Goal: Task Accomplishment & Management: Manage account settings

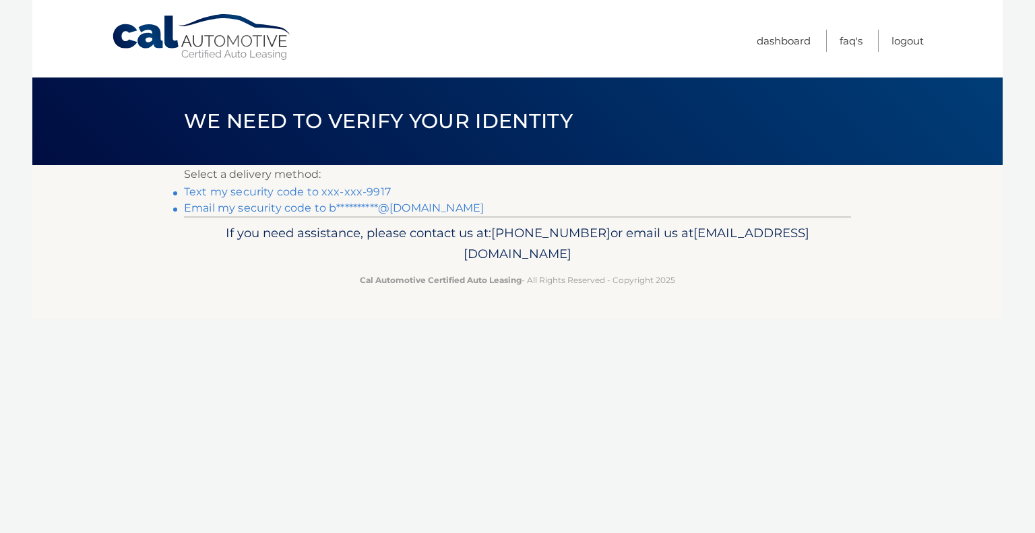
click at [293, 187] on link "Text my security code to xxx-xxx-9917" at bounding box center [287, 191] width 207 height 13
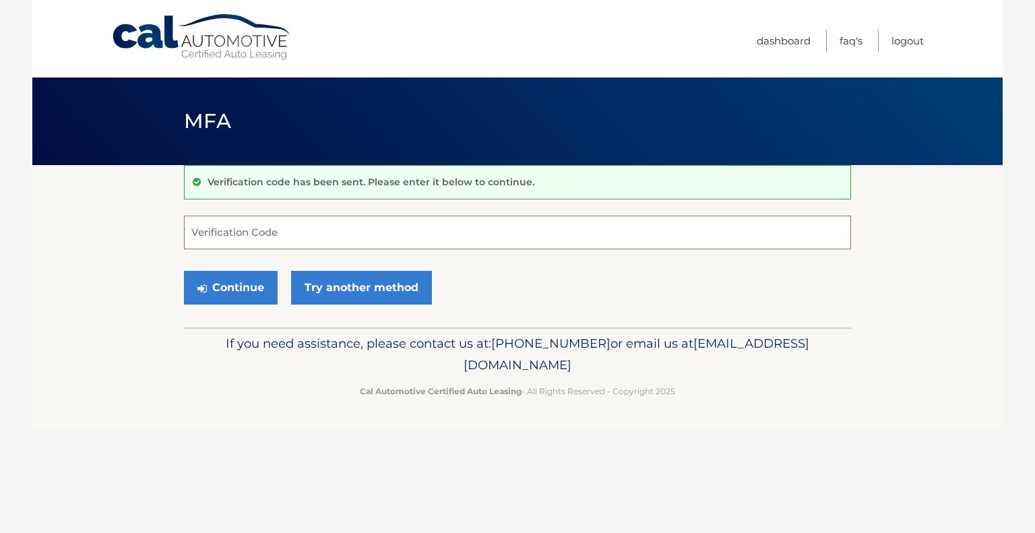
click at [317, 223] on input "Verification Code" at bounding box center [517, 233] width 667 height 34
type input "678250"
click at [239, 281] on button "Continue" at bounding box center [231, 288] width 94 height 34
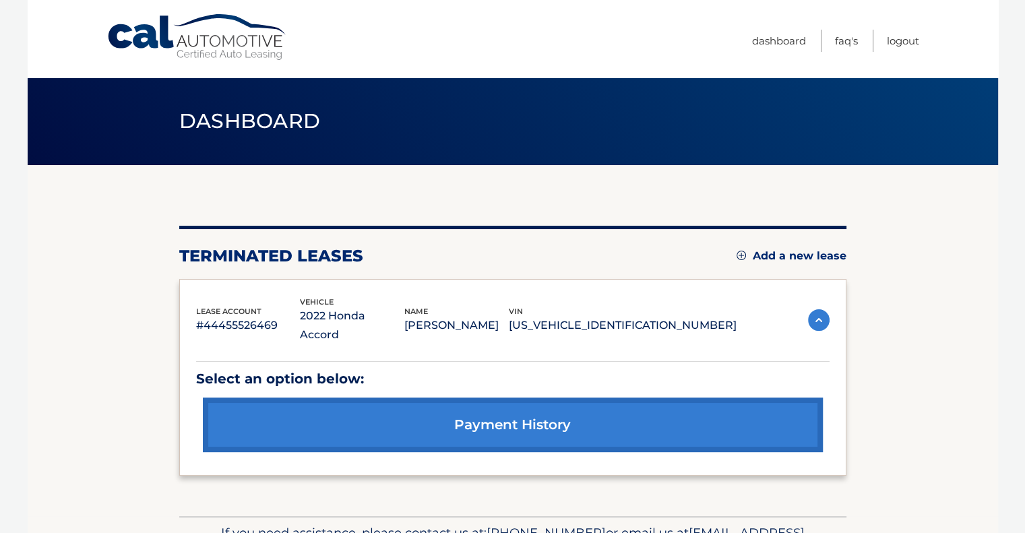
click at [745, 252] on link "Add a new lease" at bounding box center [792, 255] width 110 height 13
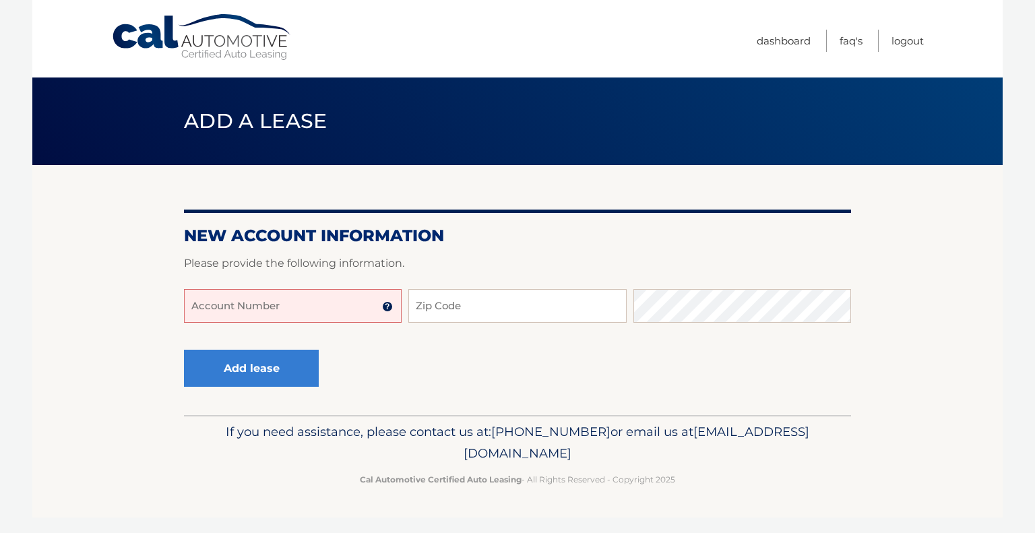
click at [323, 305] on input "Account Number" at bounding box center [293, 306] width 218 height 34
type input "44455984142"
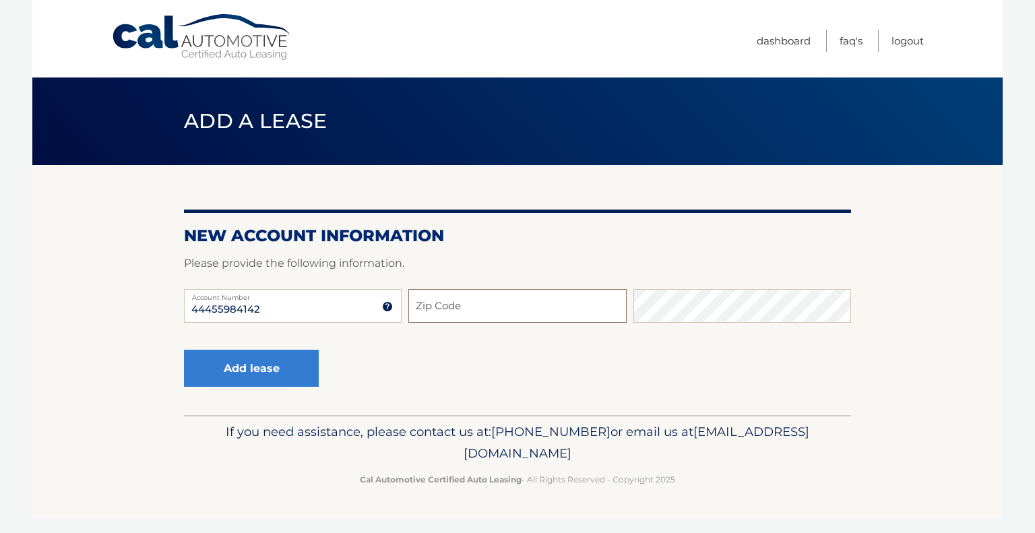
click at [524, 306] on input "Zip Code" at bounding box center [517, 306] width 218 height 34
type input "18014"
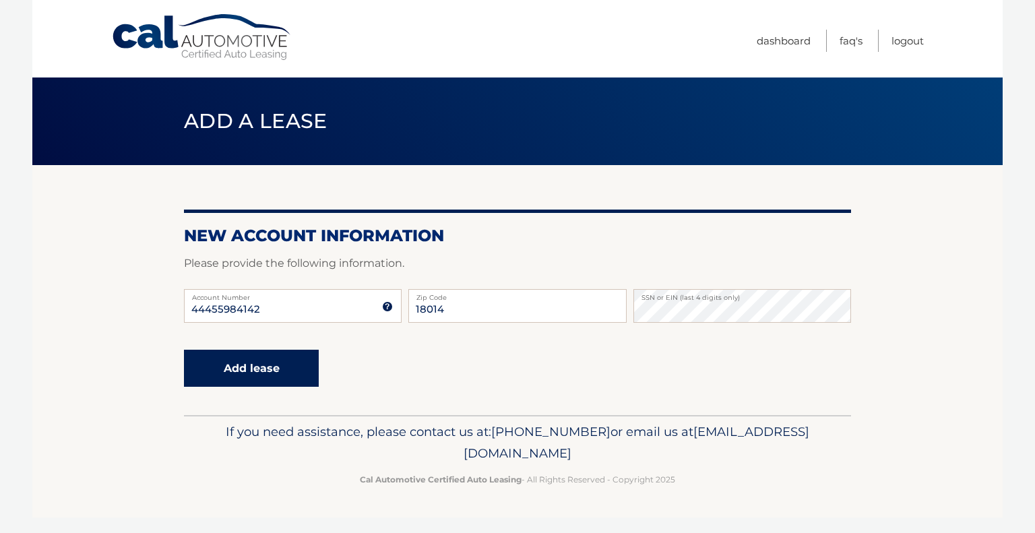
click at [236, 374] on button "Add lease" at bounding box center [251, 368] width 135 height 37
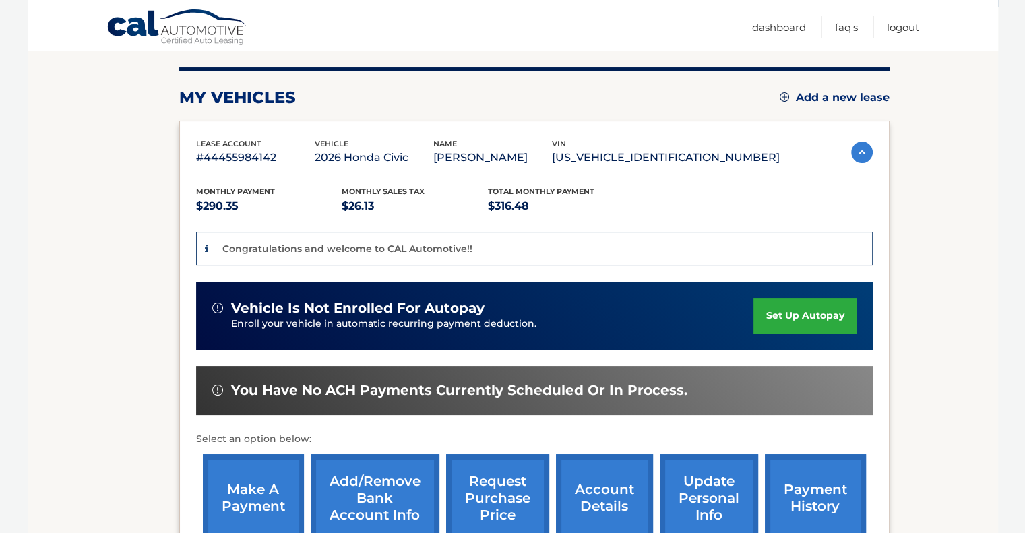
scroll to position [189, 0]
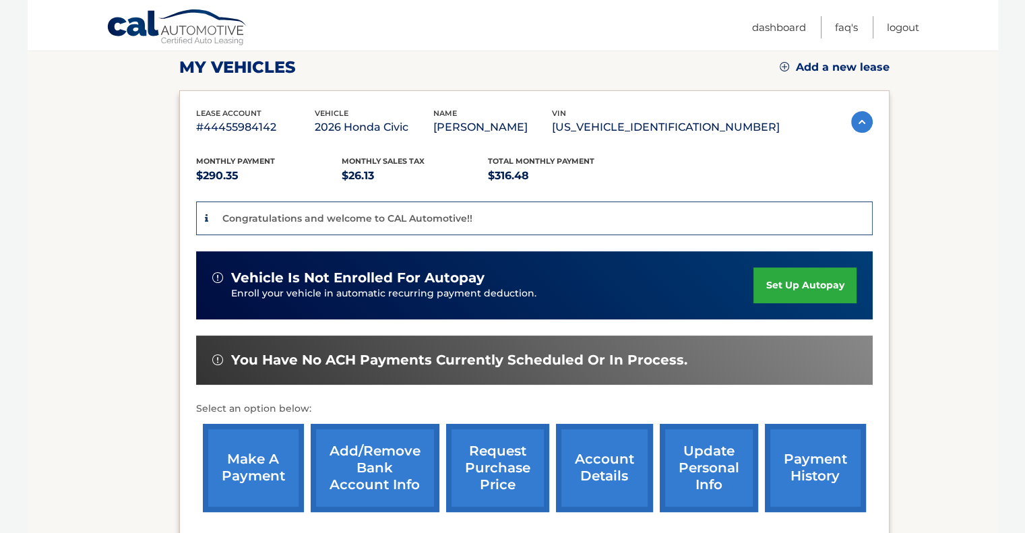
click at [788, 281] on link "set up autopay" at bounding box center [804, 286] width 102 height 36
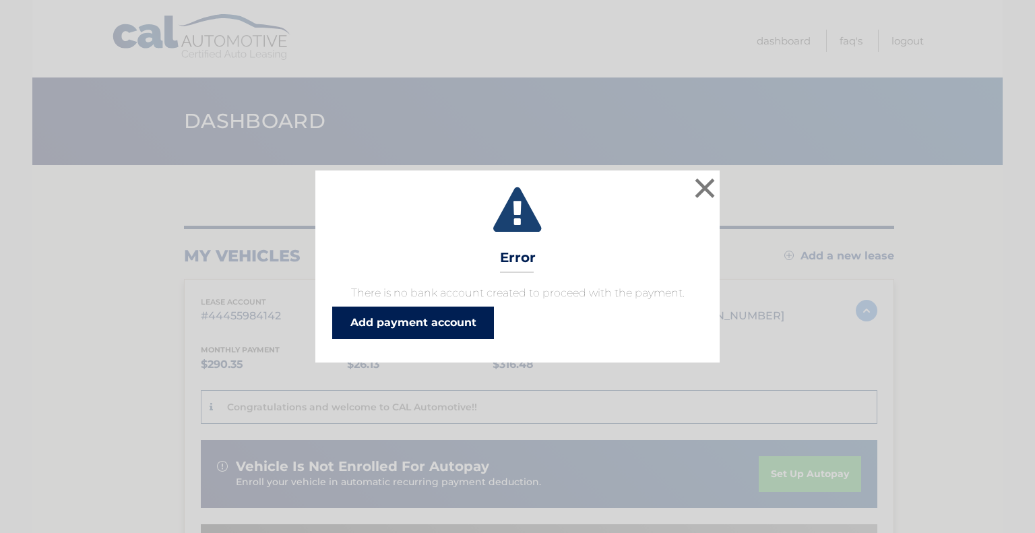
click at [407, 315] on link "Add payment account" at bounding box center [413, 323] width 162 height 32
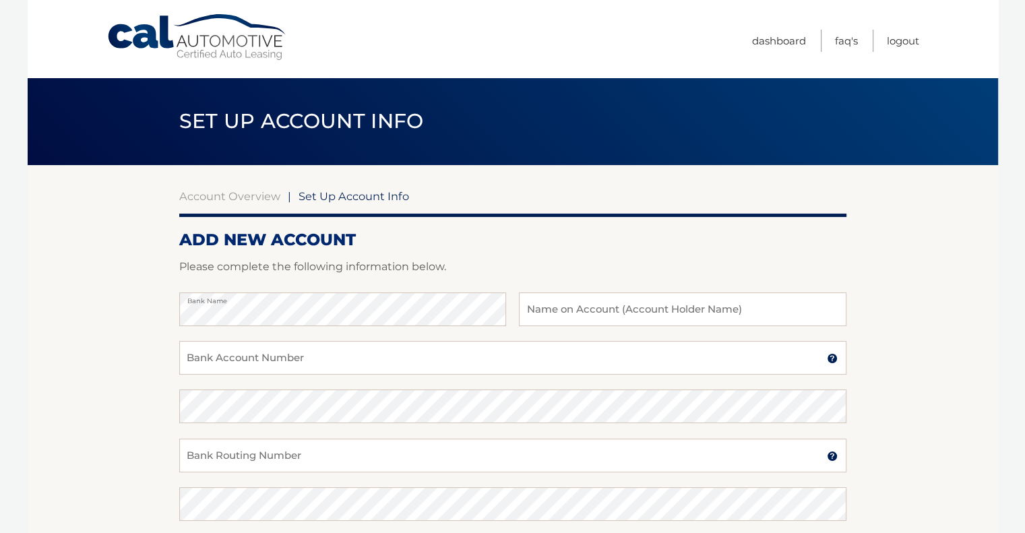
click at [997, 288] on section "Account Overview | Set Up Account Info ADD NEW ACCOUNT Please complete the foll…" at bounding box center [513, 422] width 970 height 514
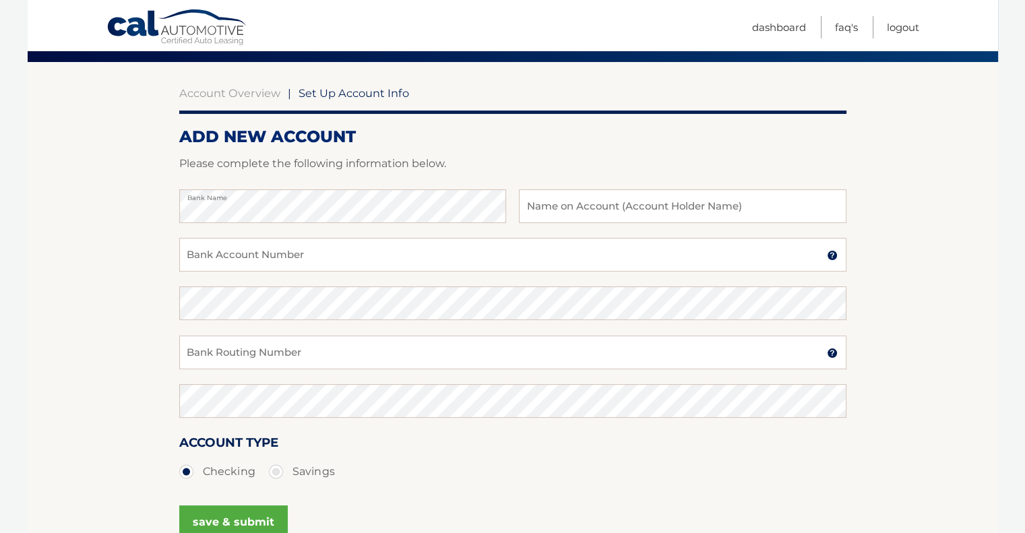
scroll to position [86, 0]
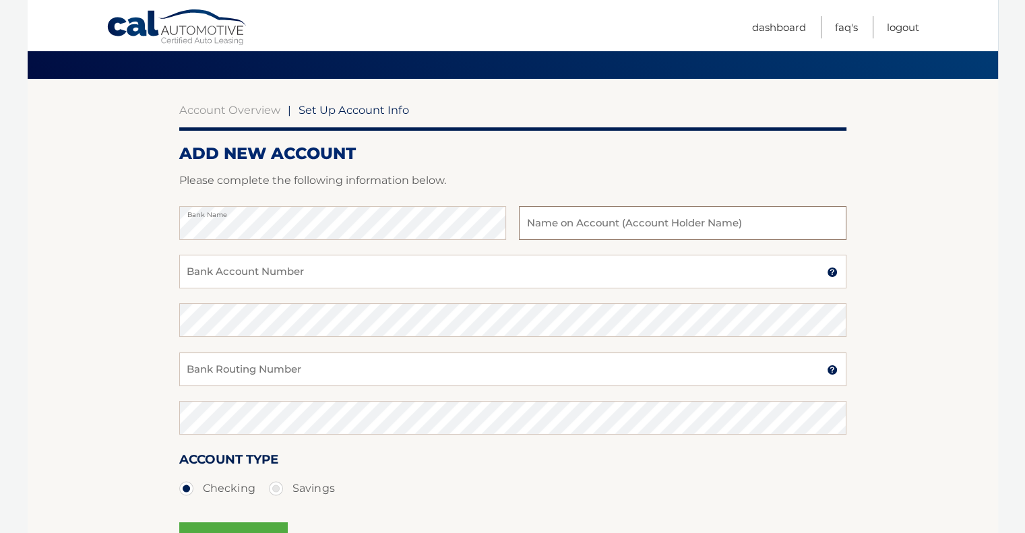
click at [644, 215] on input "text" at bounding box center [682, 223] width 327 height 34
type input "Brian Hong"
click at [377, 274] on input "Bank Account Number" at bounding box center [512, 272] width 667 height 34
type input "16693817"
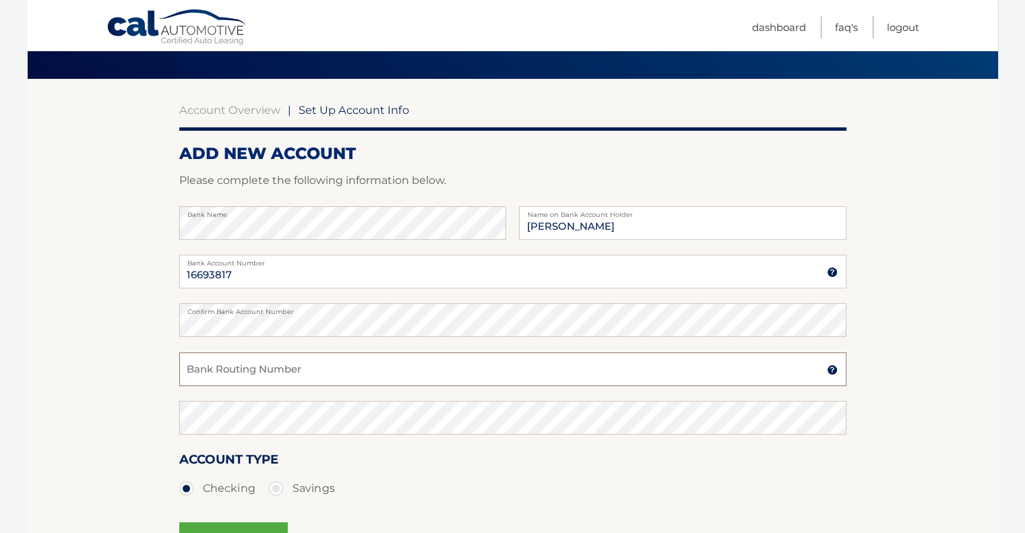
click at [302, 369] on input "Bank Routing Number" at bounding box center [512, 369] width 667 height 34
type input "021000089"
drag, startPoint x: 38, startPoint y: 410, endPoint x: 42, endPoint y: 491, distance: 81.7
click at [42, 491] on section "Account Overview | Set Up Account Info ADD NEW ACCOUNT Please complete the foll…" at bounding box center [513, 336] width 970 height 514
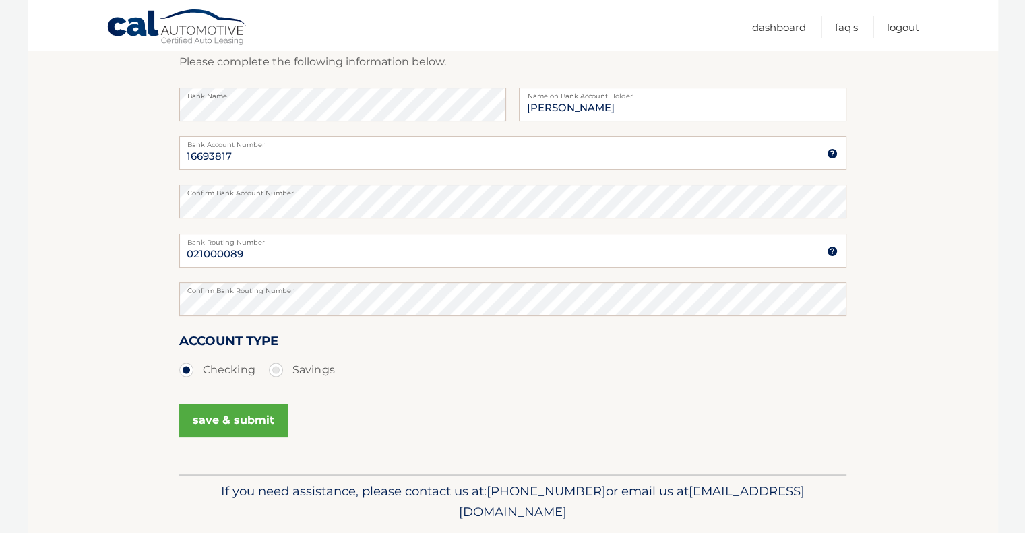
scroll to position [221, 0]
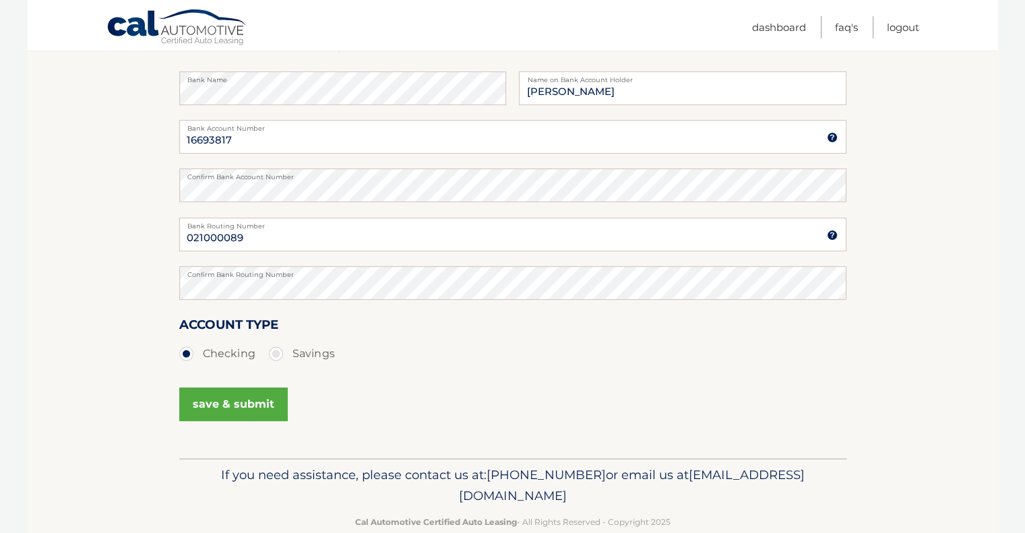
click at [234, 409] on button "save & submit" at bounding box center [233, 404] width 108 height 34
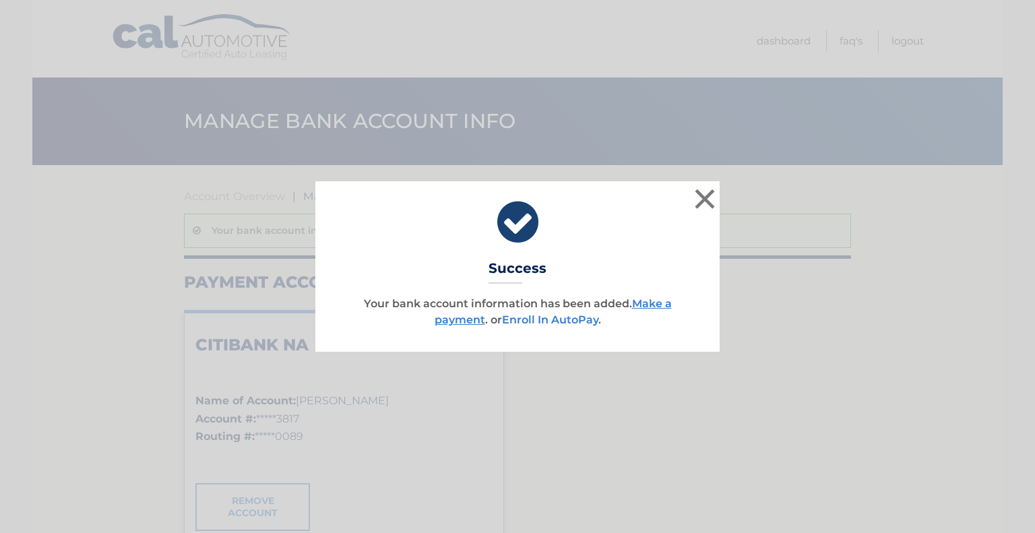
click at [552, 323] on link "Enroll In AutoPay" at bounding box center [550, 319] width 96 height 13
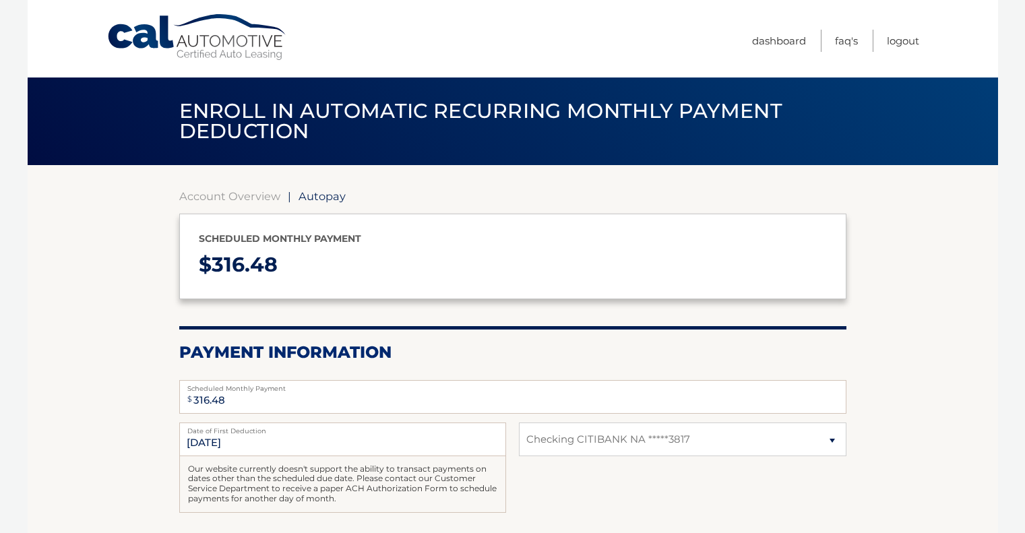
select select "ZGNhYmYwODgtNTZhZC00NDZlLWE1OWQtMGQ1ZDEyY2I5ODI5"
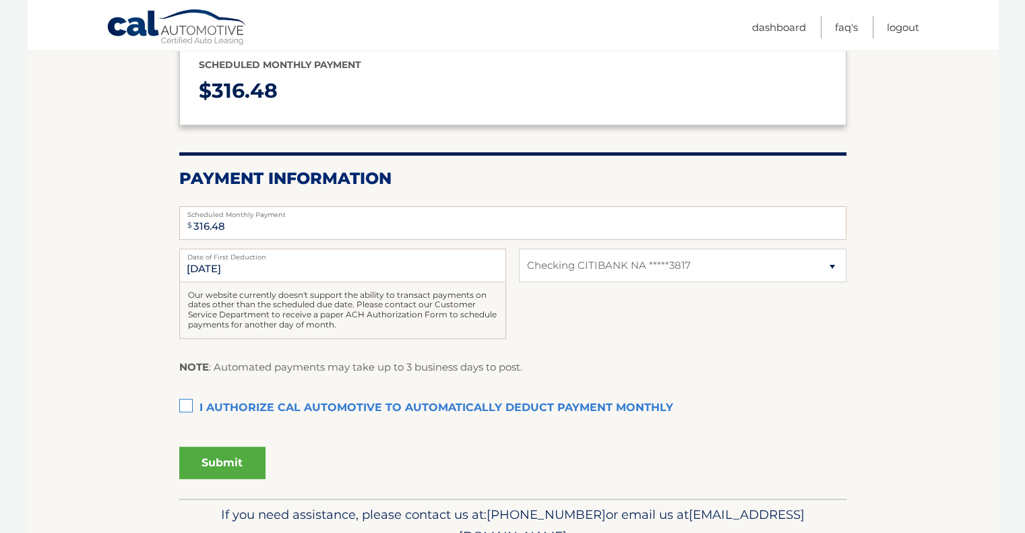
scroll to position [240, 0]
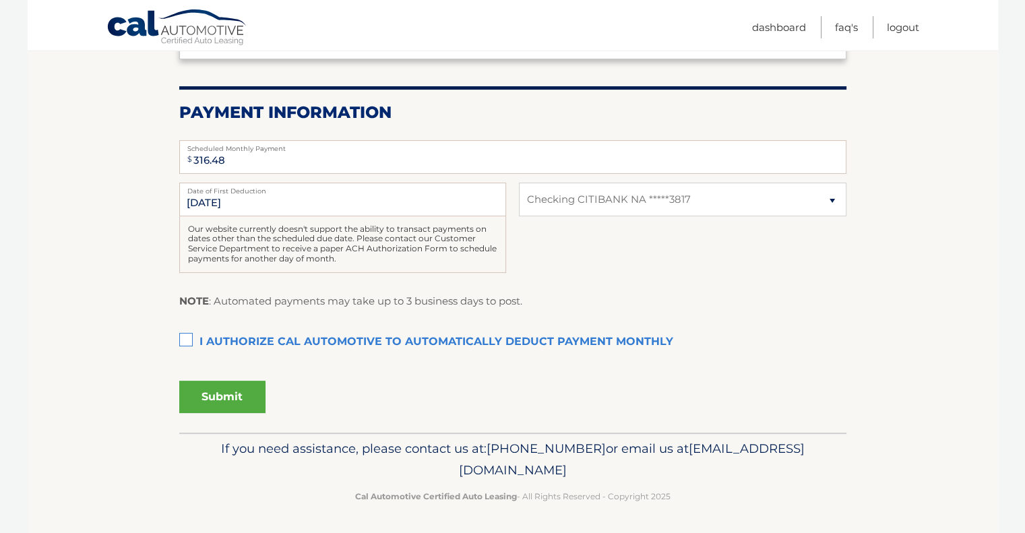
click at [187, 337] on label "I authorize cal automotive to automatically deduct payment monthly This checkbo…" at bounding box center [512, 342] width 667 height 27
click at [0, 0] on input "I authorize cal automotive to automatically deduct payment monthly This checkbo…" at bounding box center [0, 0] width 0 height 0
click at [232, 394] on button "Submit" at bounding box center [222, 397] width 86 height 32
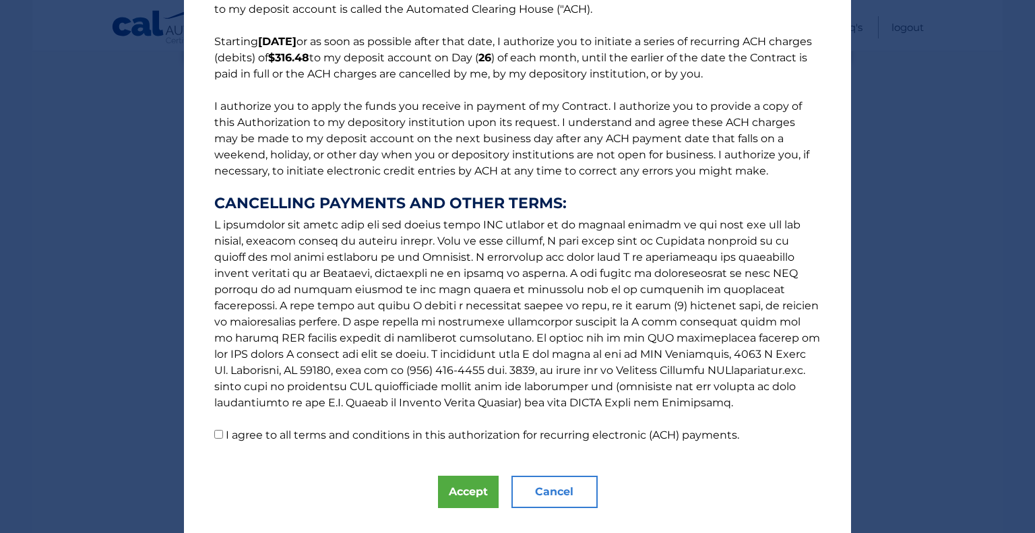
scroll to position [119, 0]
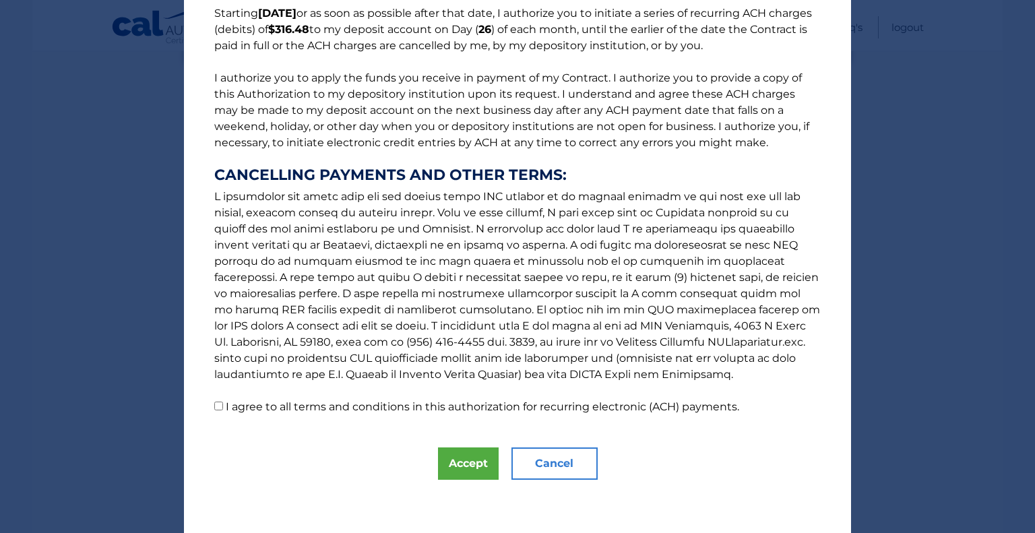
click at [214, 403] on input "I agree to all terms and conditions in this authorization for recurring electro…" at bounding box center [218, 406] width 9 height 9
checkbox input "true"
click at [456, 463] on button "Accept" at bounding box center [468, 463] width 61 height 32
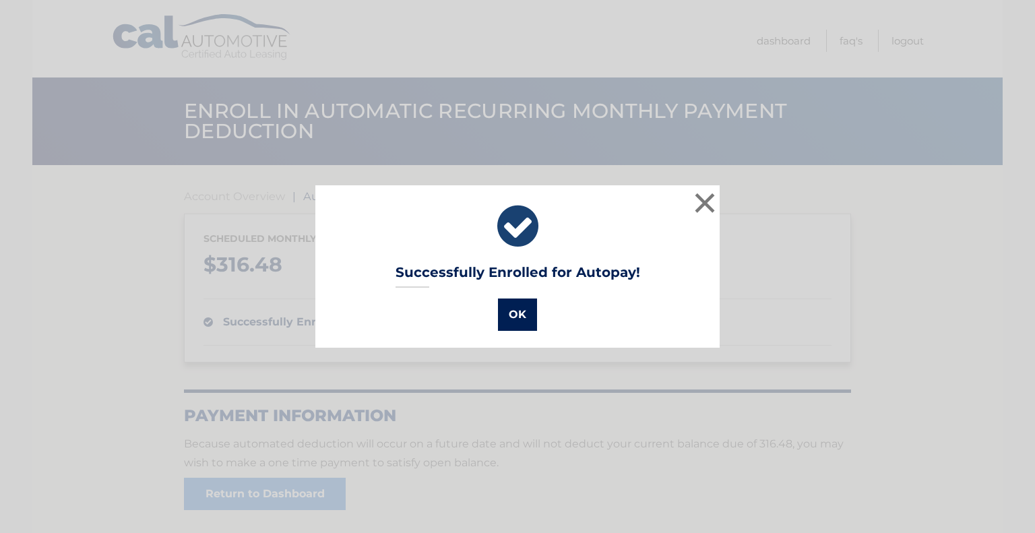
click at [512, 313] on button "OK" at bounding box center [517, 315] width 39 height 32
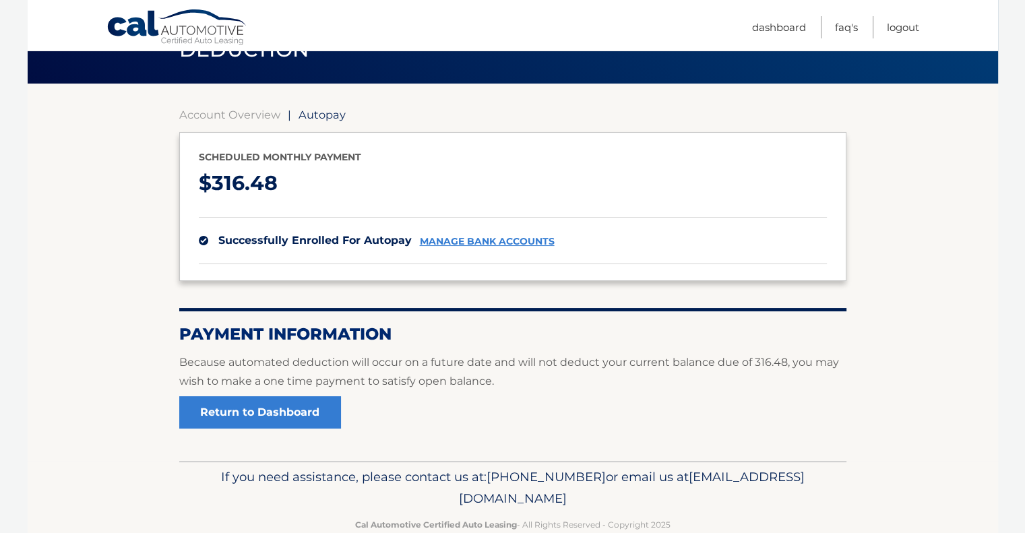
scroll to position [57, 0]
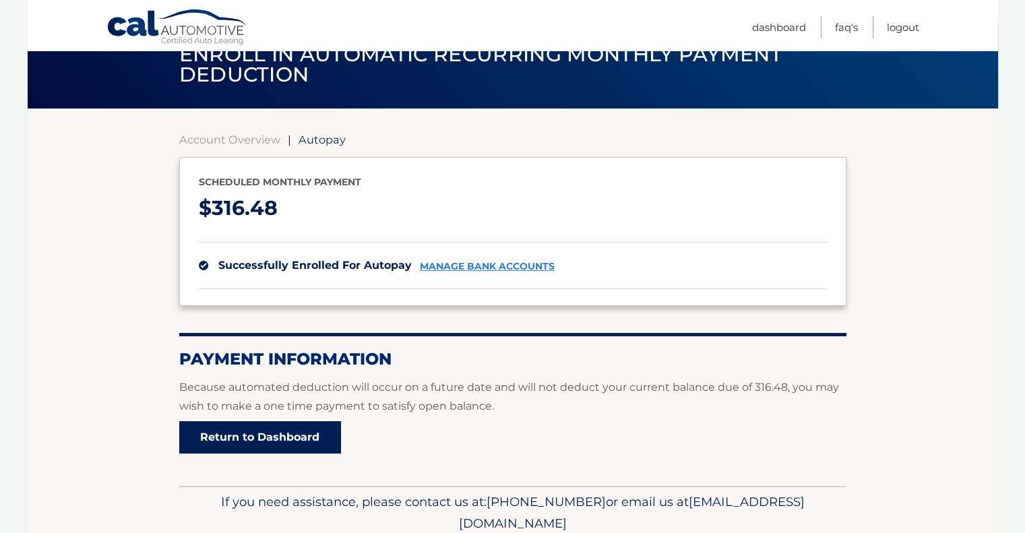
click at [259, 425] on link "Return to Dashboard" at bounding box center [260, 437] width 162 height 32
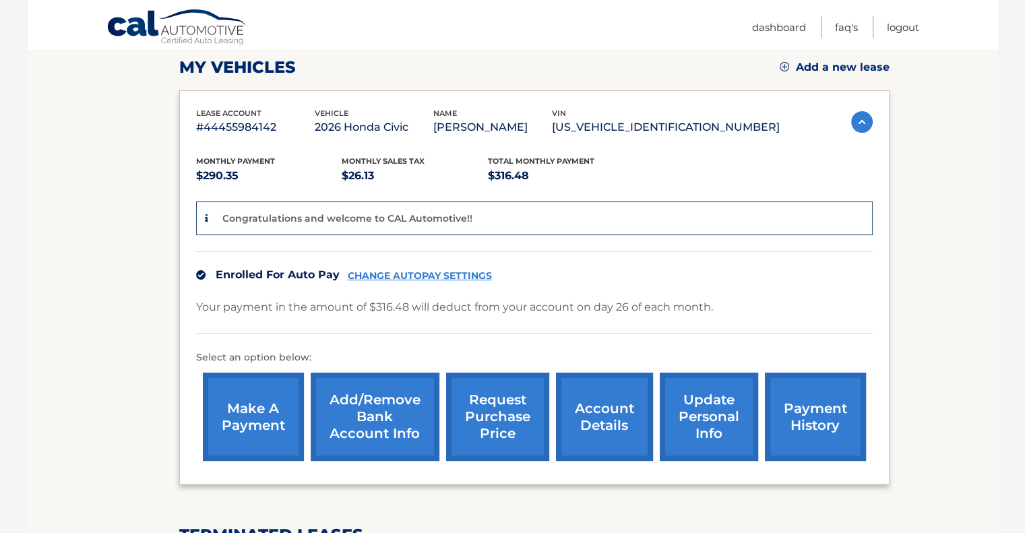
scroll to position [162, 0]
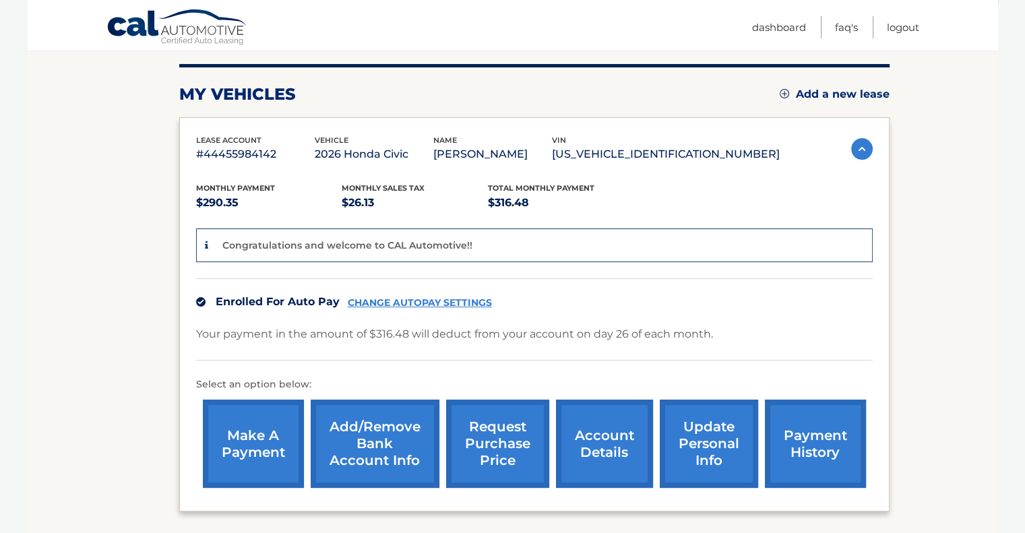
click at [420, 298] on link "CHANGE AUTOPAY SETTINGS" at bounding box center [420, 302] width 144 height 11
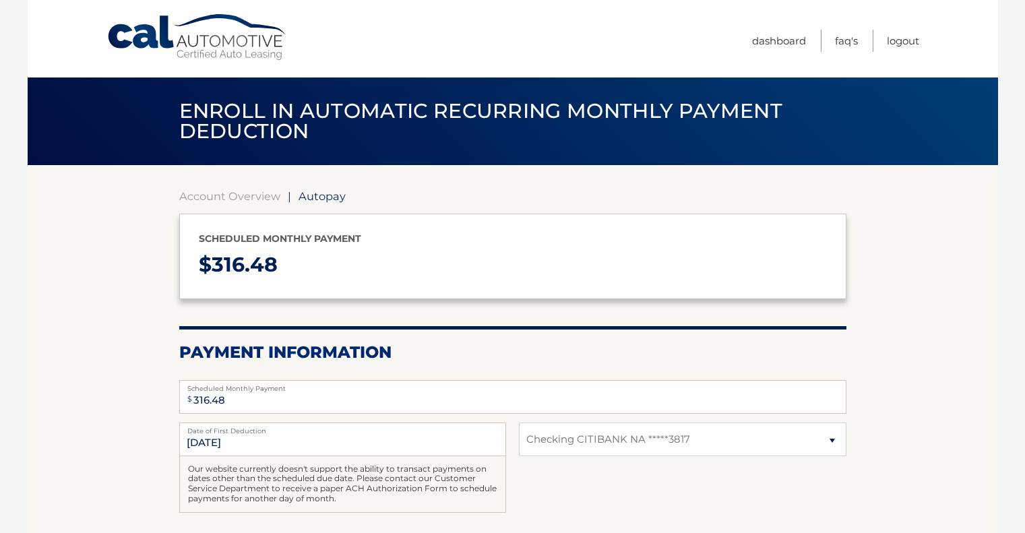
select select "ZGNhYmYwODgtNTZhZC00NDZlLWE1OWQtMGQ1ZDEyY2I5ODI5"
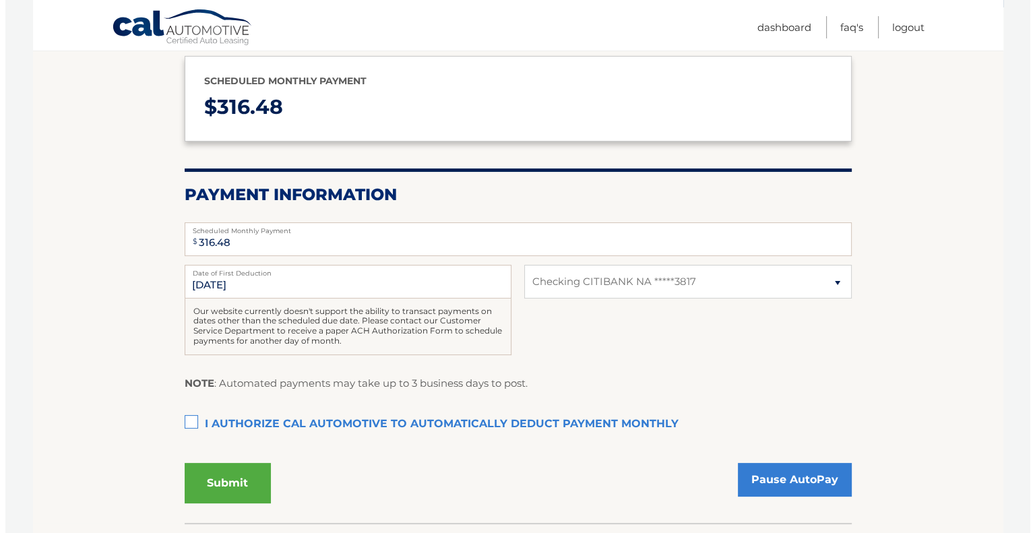
scroll to position [189, 0]
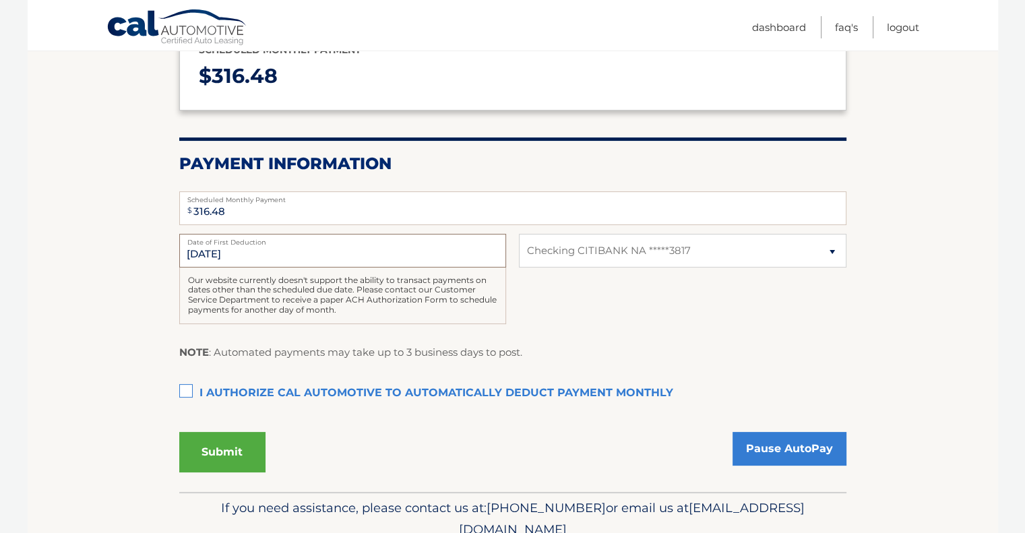
click at [270, 251] on input "[DATE]" at bounding box center [342, 251] width 327 height 34
click at [226, 253] on input "[DATE]" at bounding box center [342, 251] width 327 height 34
click at [230, 251] on input "[DATE]" at bounding box center [342, 251] width 327 height 34
click at [253, 248] on input "[DATE]" at bounding box center [342, 251] width 327 height 34
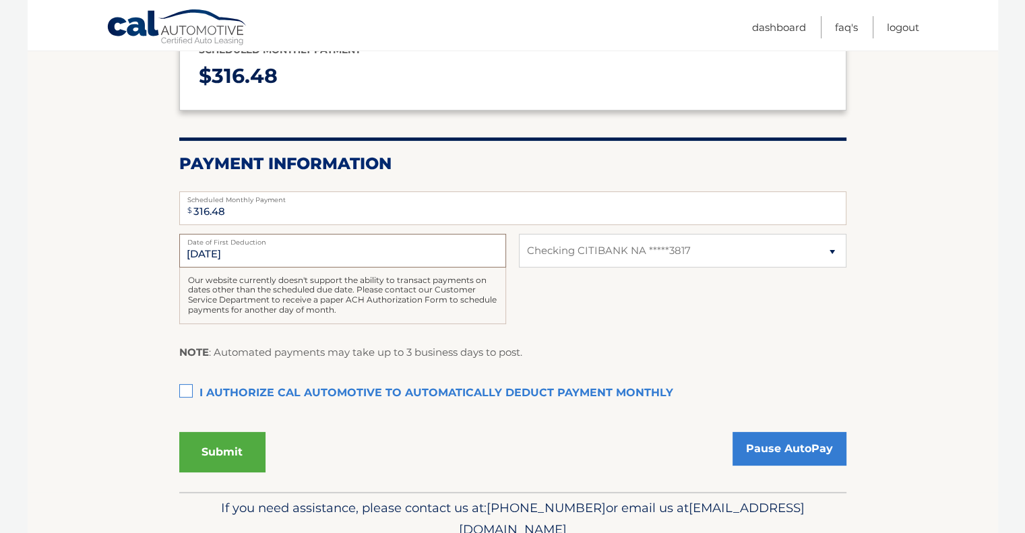
click at [210, 251] on input "[DATE]" at bounding box center [342, 251] width 327 height 34
click at [205, 253] on input "[DATE]" at bounding box center [342, 251] width 327 height 34
click at [205, 253] on input "8/26/2025" at bounding box center [342, 251] width 327 height 34
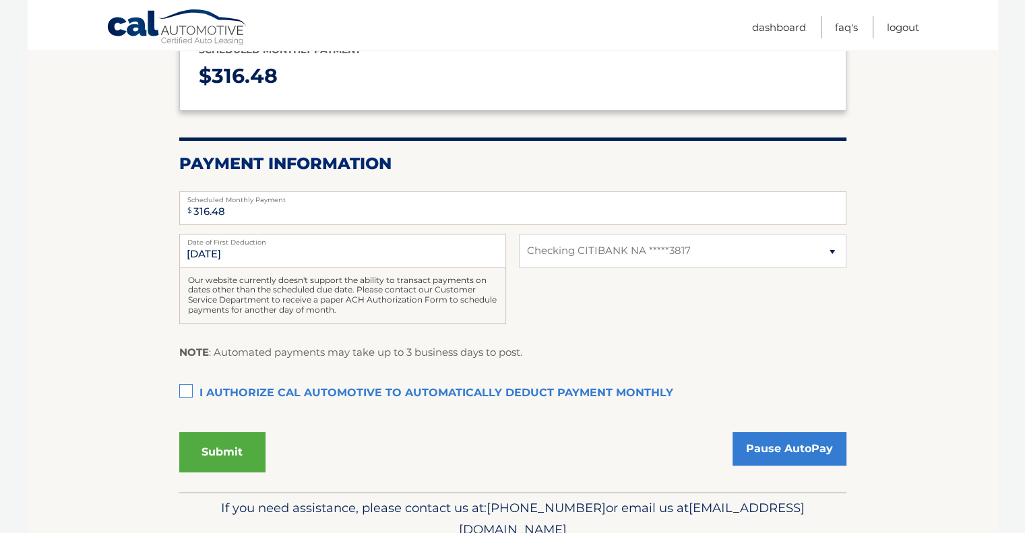
click at [597, 326] on div "8/26/2025 Date of First Deduction Our website currently doesn't support the abi…" at bounding box center [512, 286] width 667 height 105
click at [186, 393] on label "I authorize cal automotive to automatically deduct payment monthly This checkbo…" at bounding box center [512, 393] width 667 height 27
click at [0, 0] on input "I authorize cal automotive to automatically deduct payment monthly This checkbo…" at bounding box center [0, 0] width 0 height 0
click at [218, 457] on button "Submit" at bounding box center [222, 452] width 86 height 40
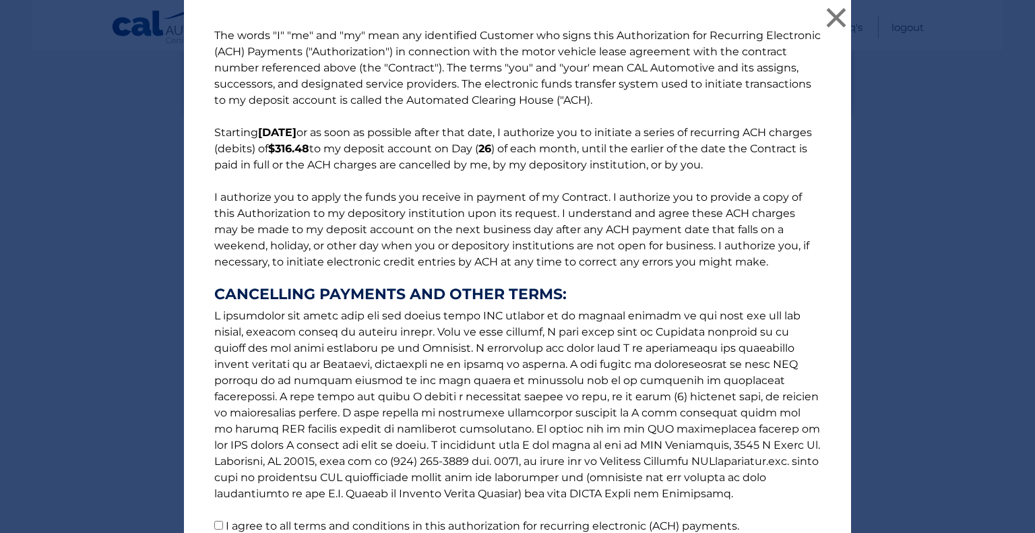
scroll to position [119, 0]
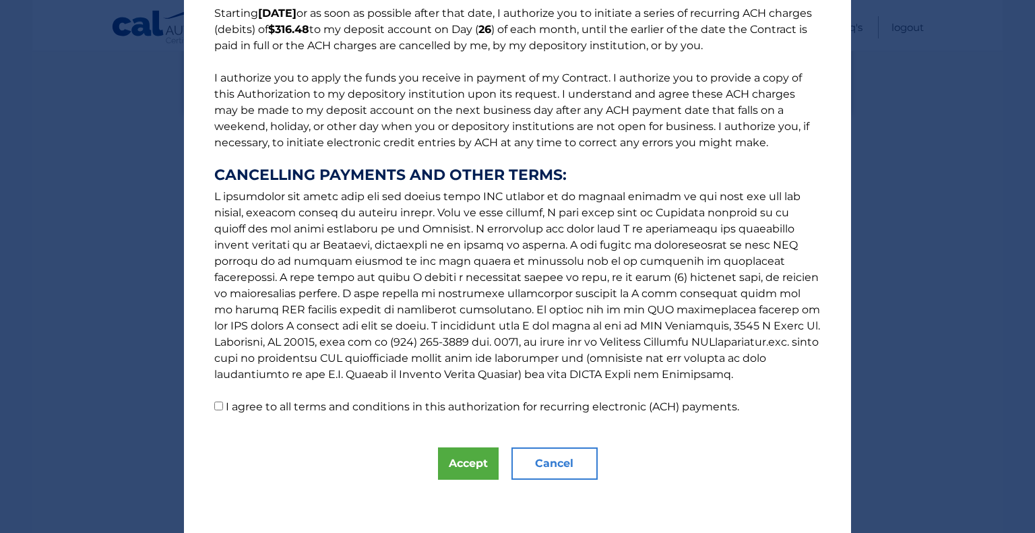
click at [210, 410] on p "The words "I" "me" and "my" mean any identified Customer who signs this Authori…" at bounding box center [517, 161] width 633 height 507
click at [214, 406] on input "I agree to all terms and conditions in this authorization for recurring electro…" at bounding box center [218, 406] width 9 height 9
checkbox input "true"
click at [451, 460] on button "Accept" at bounding box center [468, 463] width 61 height 32
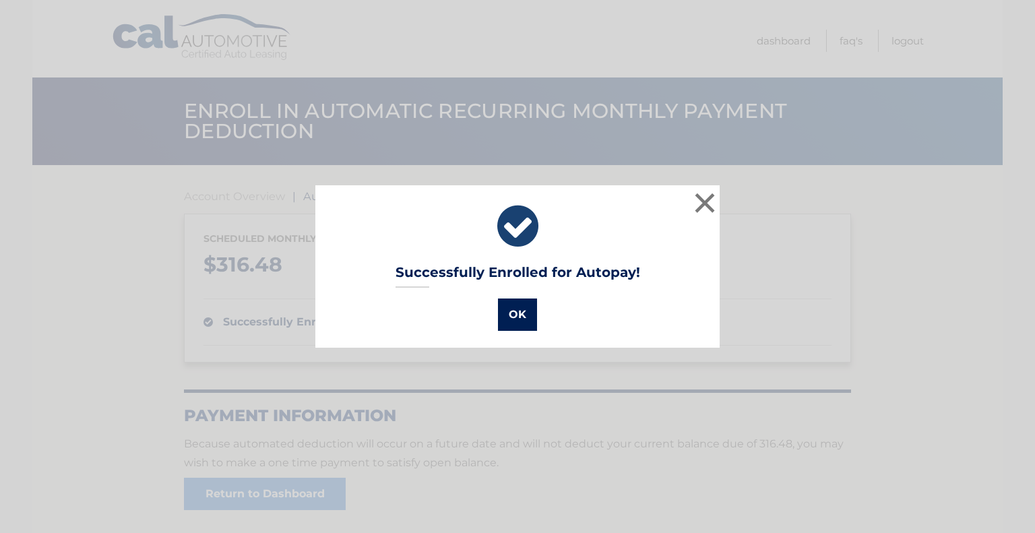
click at [504, 308] on button "OK" at bounding box center [517, 315] width 39 height 32
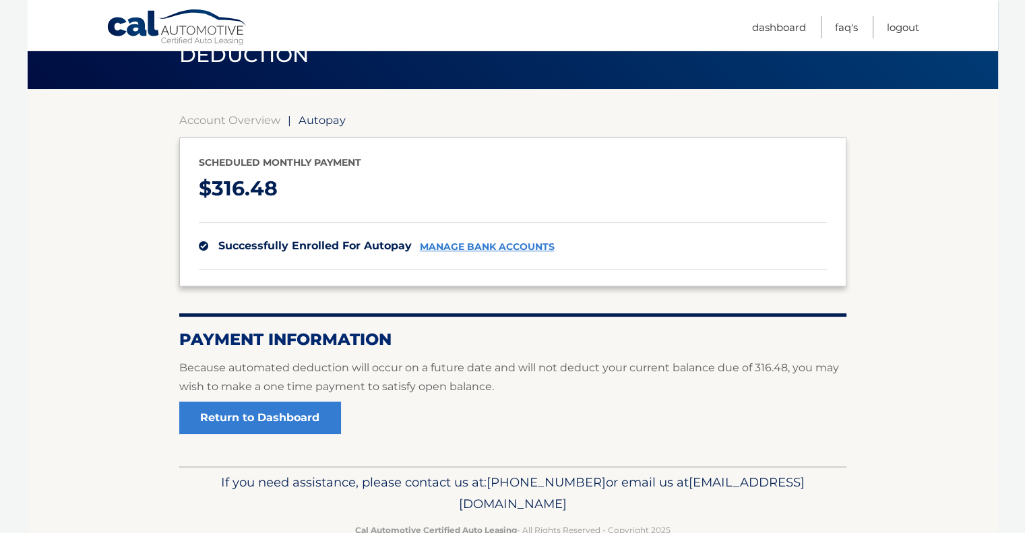
scroll to position [111, 0]
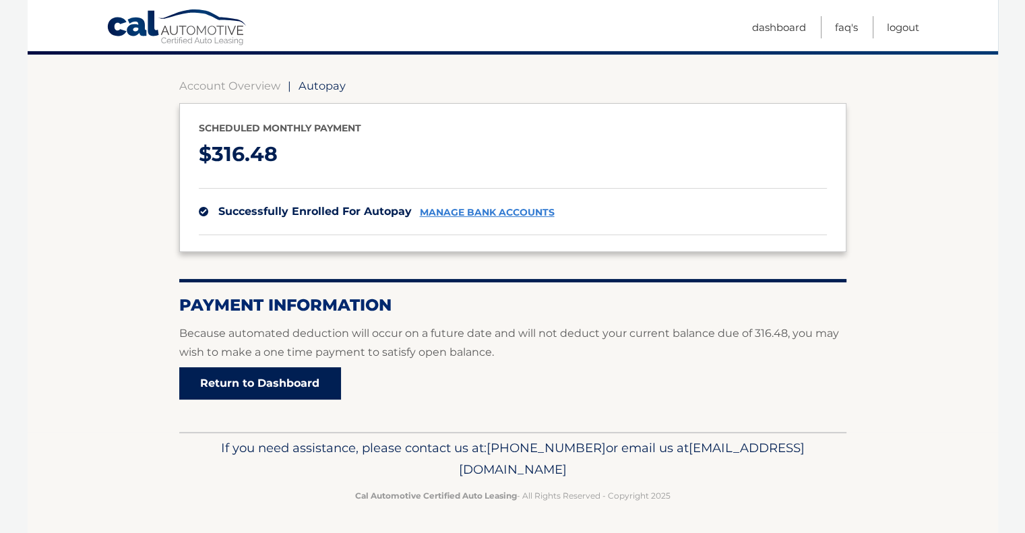
click at [226, 385] on link "Return to Dashboard" at bounding box center [260, 383] width 162 height 32
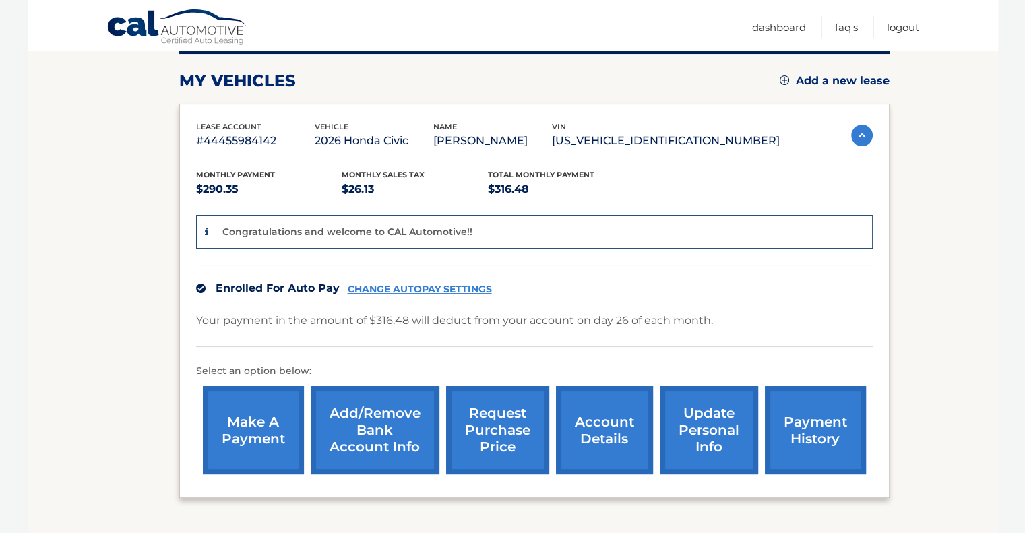
scroll to position [189, 0]
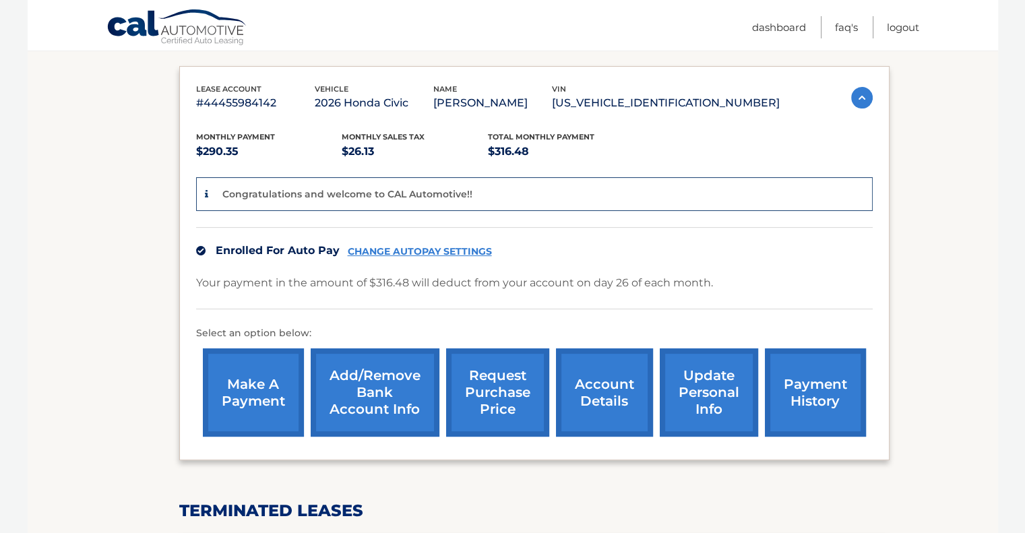
click at [137, 250] on section "my vehicles Add a new lease lease account #44455984142 vehicle 2026 Honda Civic…" at bounding box center [513, 345] width 970 height 786
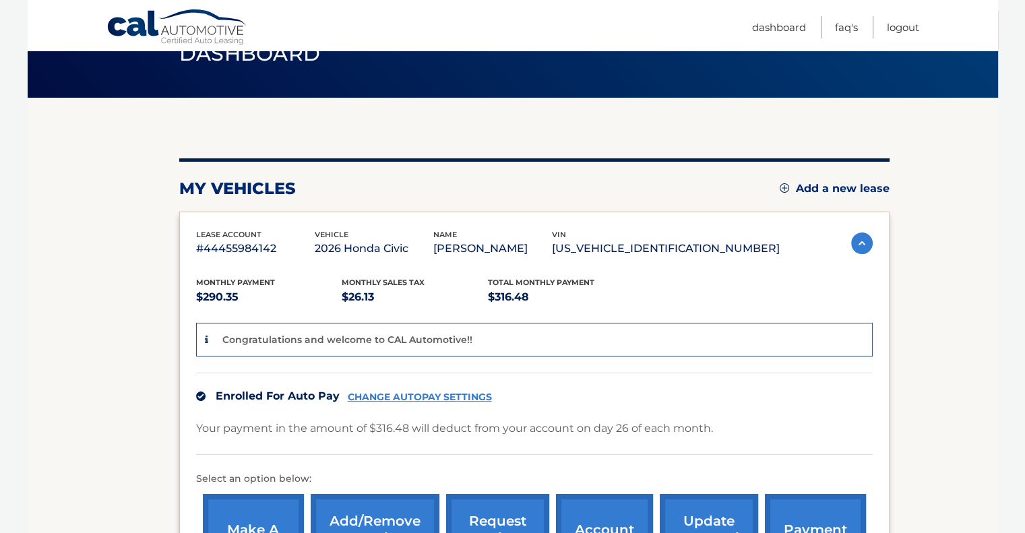
scroll to position [0, 0]
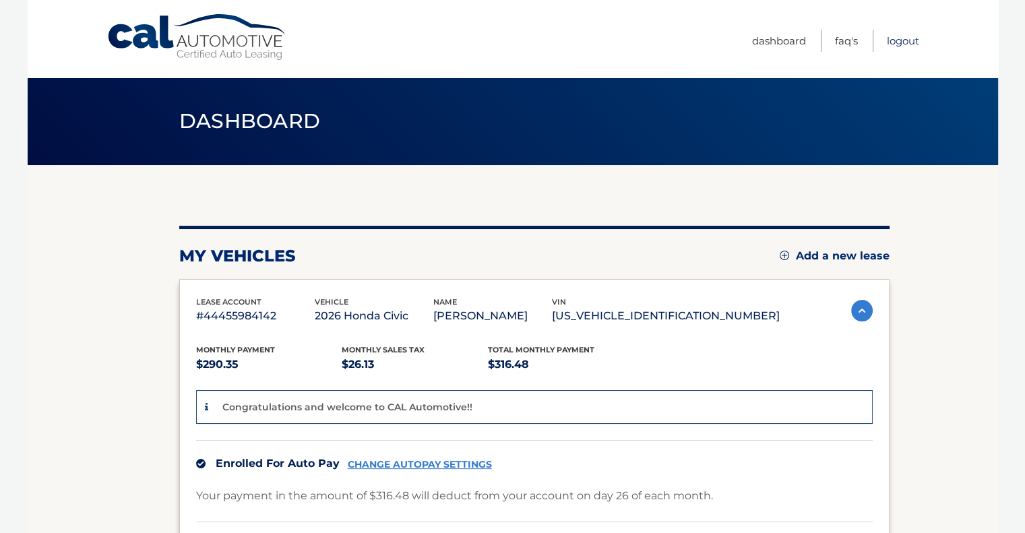
click at [899, 36] on link "Logout" at bounding box center [903, 41] width 32 height 22
